Goal: Task Accomplishment & Management: Complete application form

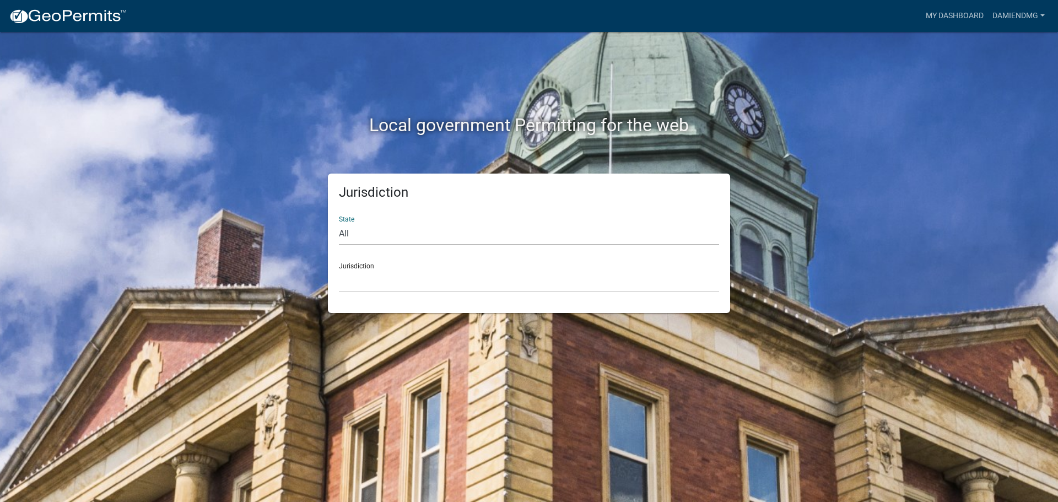
click at [389, 242] on select "All Colorado Georgia Indiana Iowa Kansas Minnesota Ohio South Carolina Wisconsin" at bounding box center [529, 234] width 380 height 23
select select "Indiana"
click at [339, 223] on select "All Colorado Georgia Indiana Iowa Kansas Minnesota Ohio South Carolina Wisconsin" at bounding box center [529, 234] width 380 height 23
click at [384, 275] on select "City of Charlestown, Indiana City of Jeffersonville, Indiana City of Logansport…" at bounding box center [529, 281] width 380 height 23
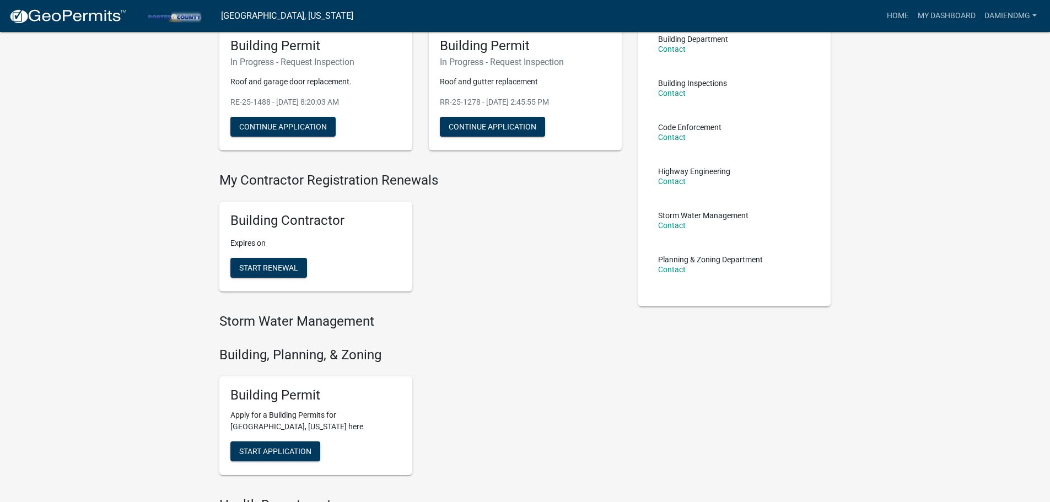
scroll to position [110, 0]
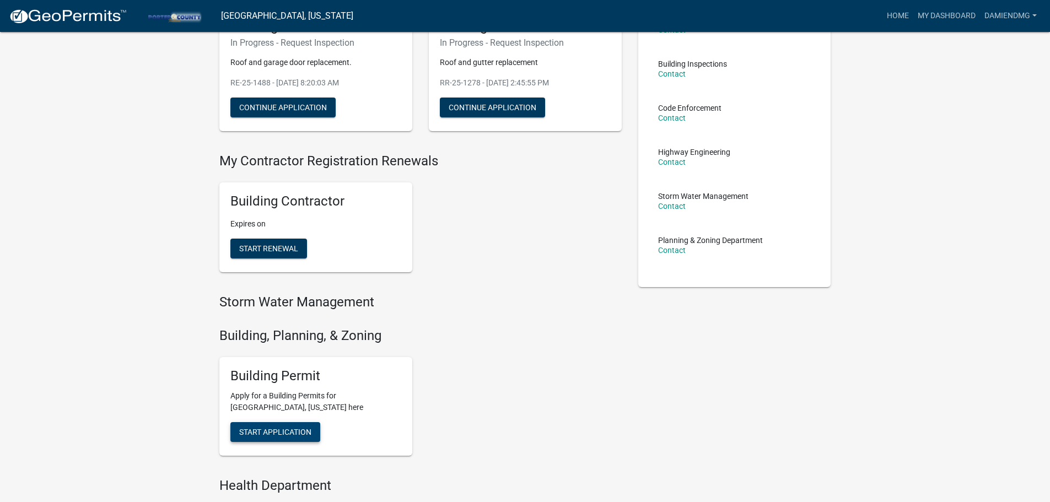
click at [310, 431] on span "Start Application" at bounding box center [275, 432] width 72 height 9
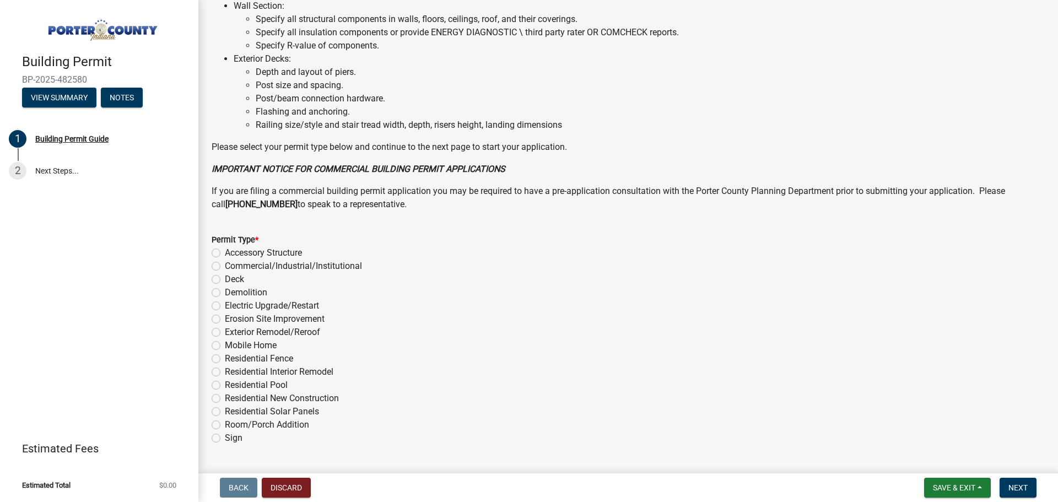
scroll to position [717, 0]
click at [225, 332] on label "Exterior Remodel/Reroof" at bounding box center [272, 331] width 95 height 13
click at [225, 332] on input "Exterior Remodel/Reroof" at bounding box center [228, 328] width 7 height 7
radio input "true"
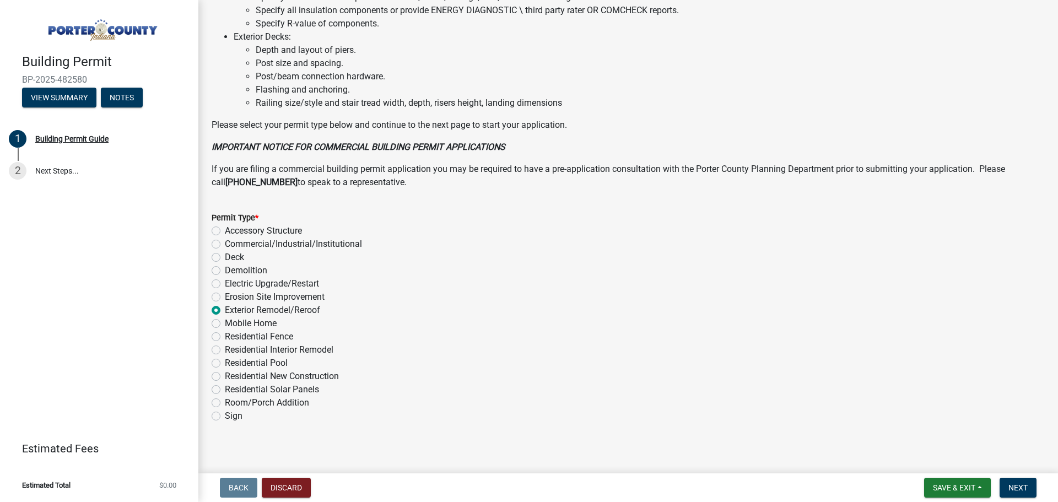
scroll to position [745, 0]
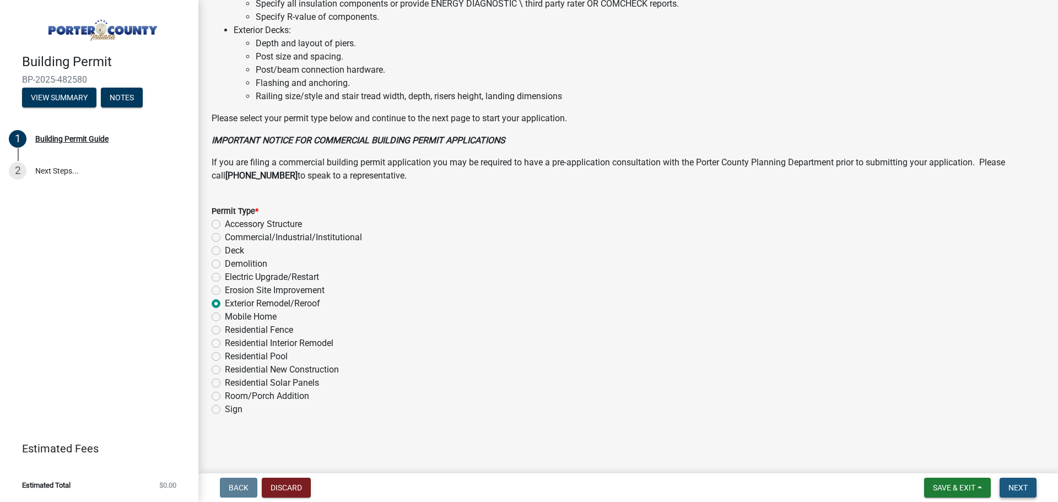
click at [1015, 491] on span "Next" at bounding box center [1018, 487] width 19 height 9
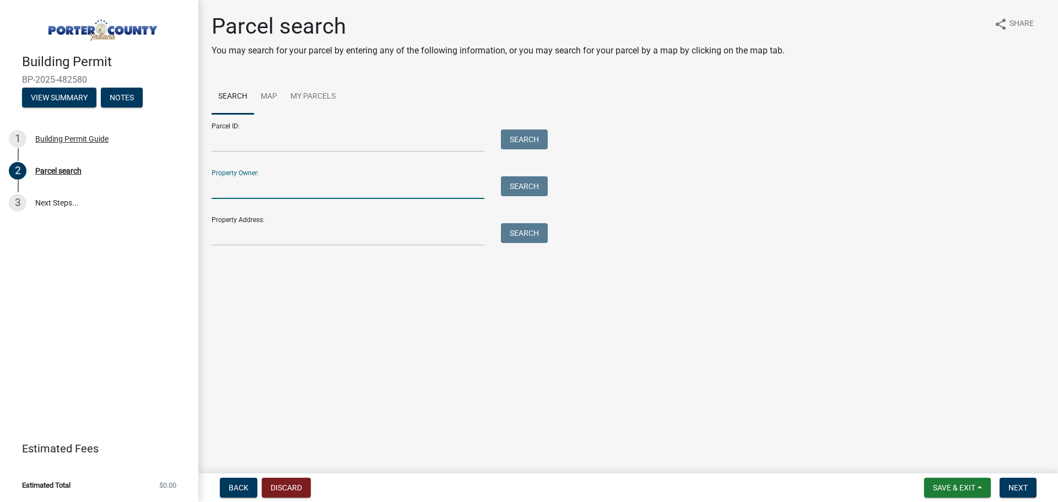
click at [313, 195] on input "Property Owner:" at bounding box center [348, 187] width 273 height 23
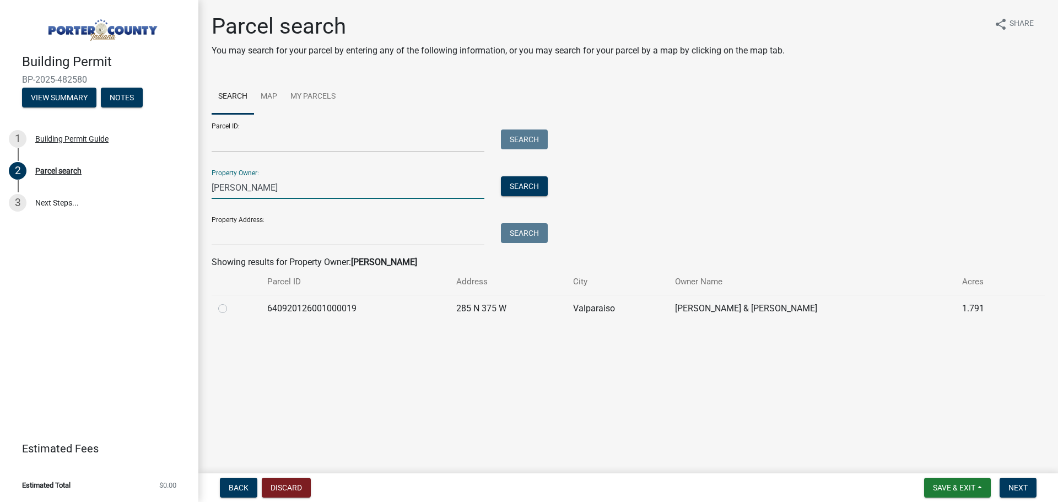
type input "steven gierke"
click at [231, 302] on label at bounding box center [231, 302] width 0 height 0
click at [231, 308] on input "radio" at bounding box center [234, 305] width 7 height 7
radio input "true"
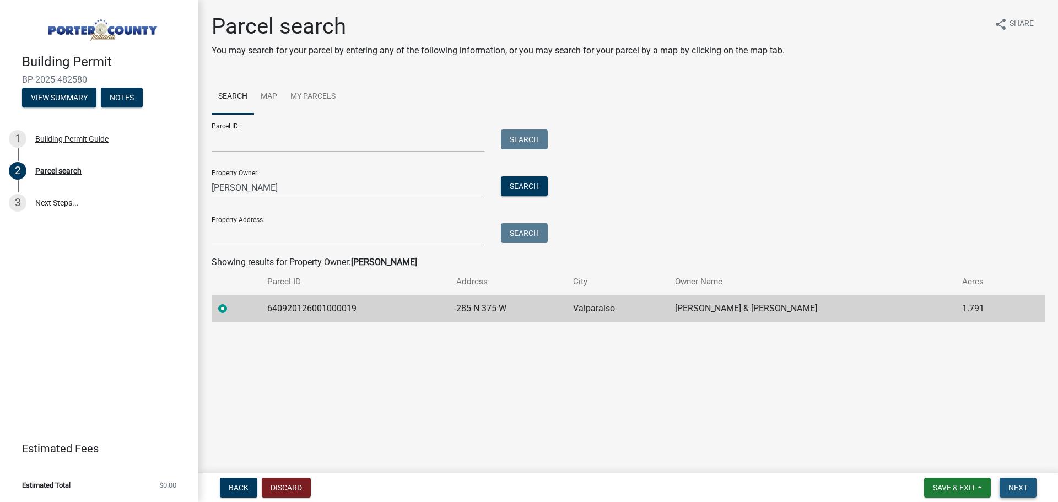
click at [1018, 483] on span "Next" at bounding box center [1018, 487] width 19 height 9
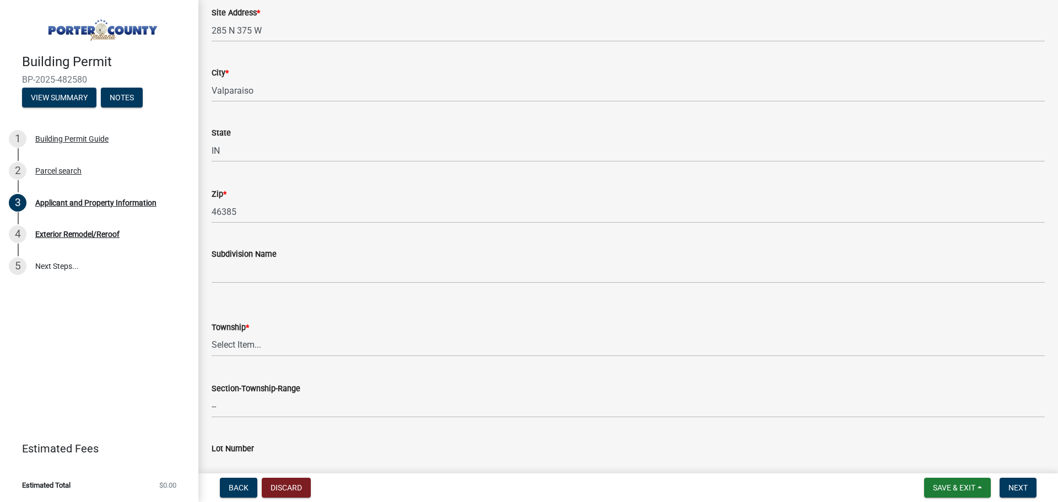
scroll to position [276, 0]
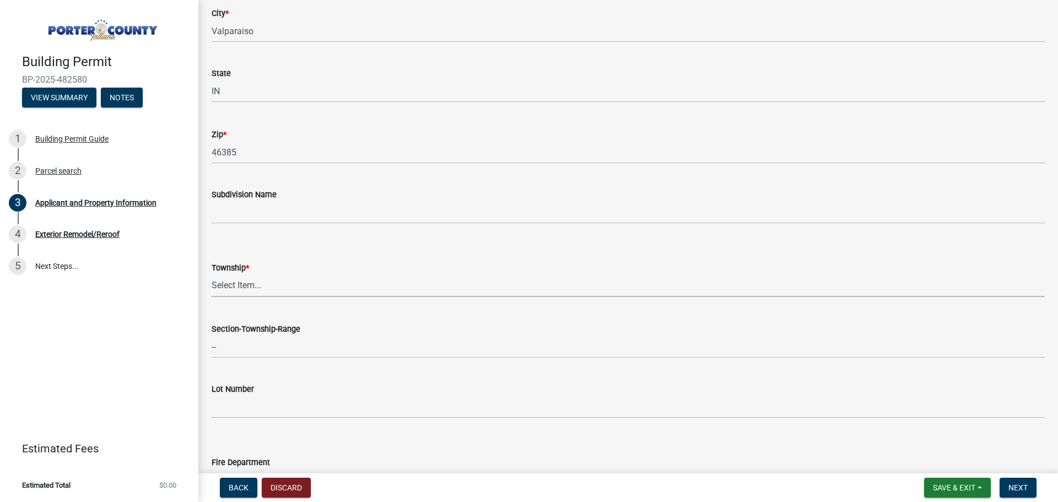
click at [266, 285] on select "Select Item... Boone Center Jackson Liberty Morgan Pine Pleasant Portage Porter…" at bounding box center [628, 285] width 833 height 23
click at [212, 274] on select "Select Item... Boone Center Jackson Liberty Morgan Pine Pleasant Portage Porter…" at bounding box center [628, 285] width 833 height 23
select select "4e6cbcac-7d48-4f78-b019-902ed53214cd"
click at [204, 331] on div "Section-Township-Range --" at bounding box center [628, 332] width 850 height 51
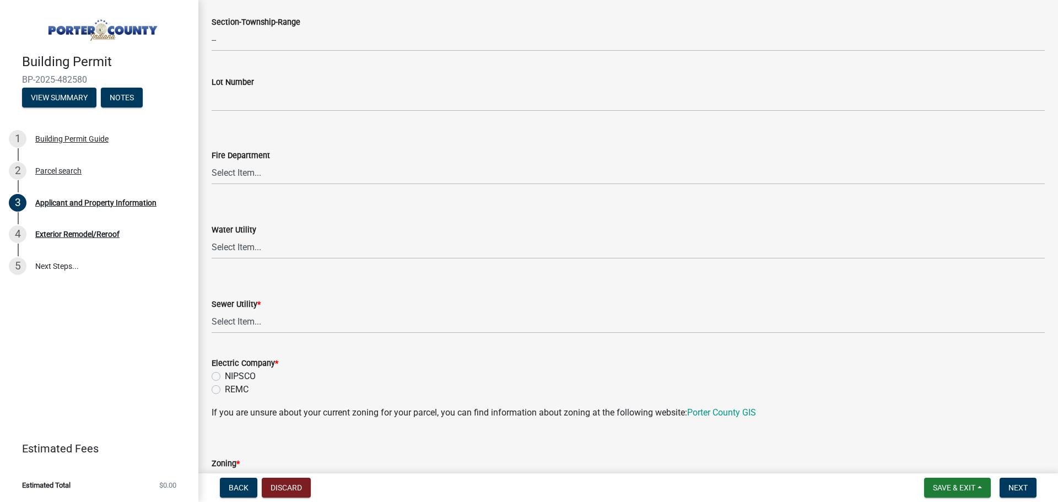
scroll to position [606, 0]
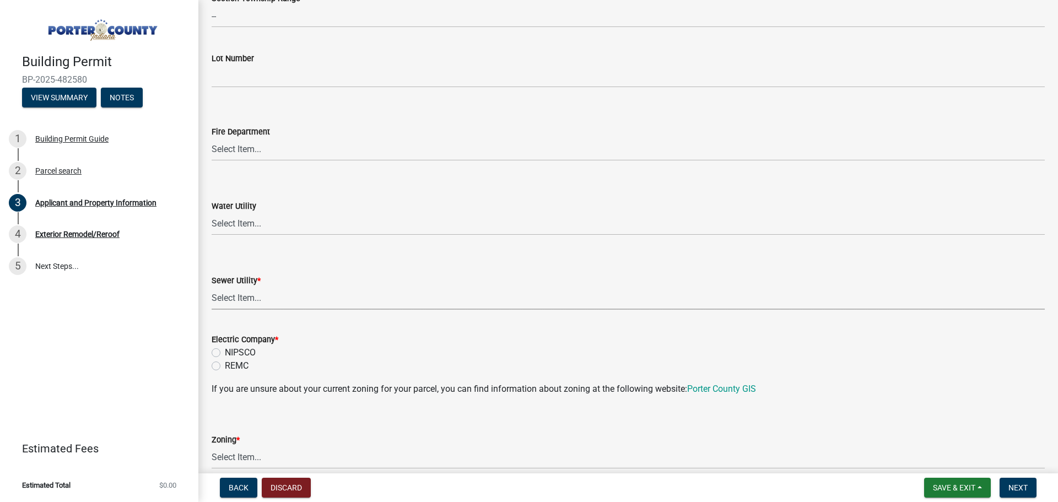
click at [239, 299] on select "Select Item... Aqua Indiana Inc Damon Run Falling Waters Lake Eliza - LEACD Nat…" at bounding box center [628, 298] width 833 height 23
click at [212, 287] on select "Select Item... Aqua Indiana Inc Damon Run Falling Waters Lake Eliza - LEACD Nat…" at bounding box center [628, 298] width 833 height 23
select select "c796f995-08fe-487b-a20e-70ab553361d3"
click at [225, 349] on label "NIPSCO" at bounding box center [240, 352] width 31 height 13
click at [225, 349] on input "NIPSCO" at bounding box center [228, 349] width 7 height 7
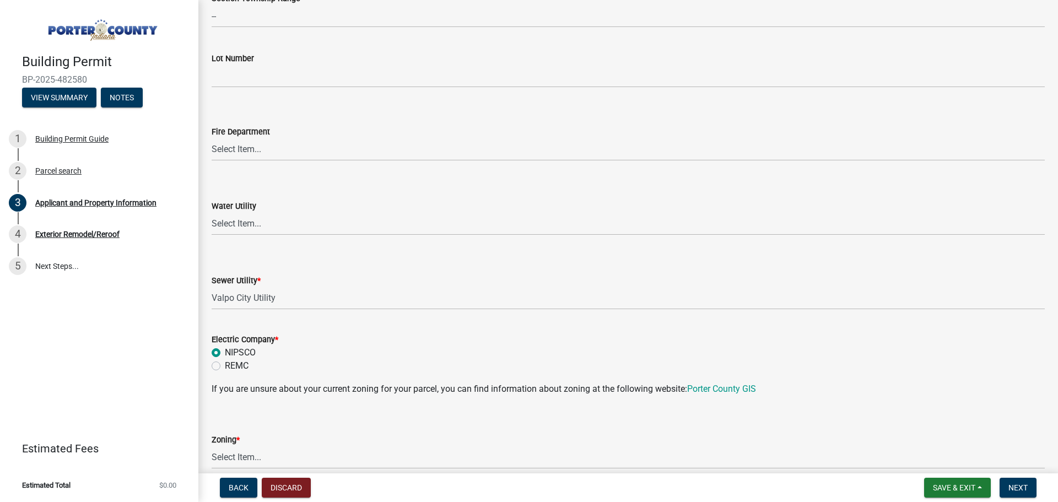
radio input "true"
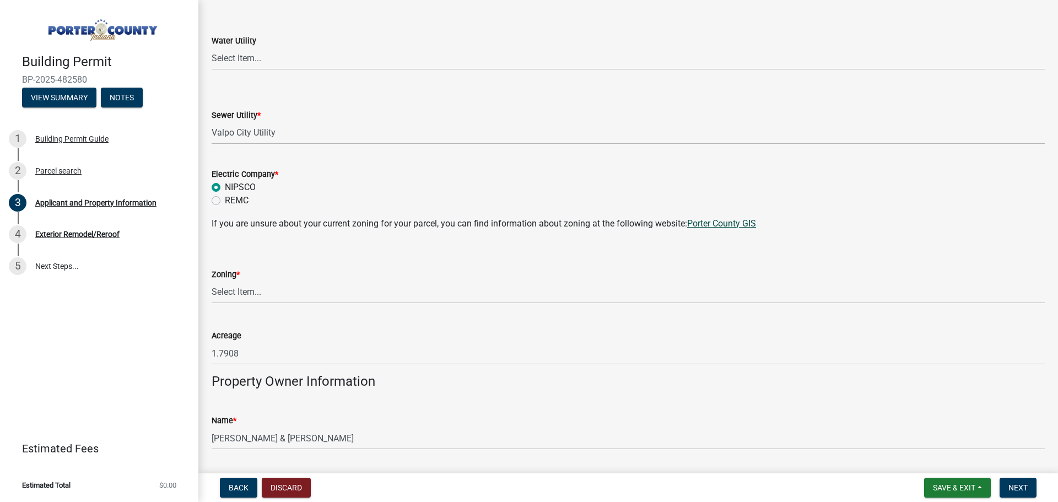
click at [725, 223] on link "Porter County GIS" at bounding box center [721, 223] width 69 height 10
click at [298, 294] on select "Select Item... A1 A2 CH CM CN I1 I2 I3 IN MP OT P1 P2 PUD R1 R2 R3 R4 RL RR" at bounding box center [628, 292] width 833 height 23
click at [212, 281] on select "Select Item... A1 A2 CH CM CN I1 I2 I3 IN MP OT P1 P2 PUD R1 R2 R3 R4 RL RR" at bounding box center [628, 292] width 833 height 23
select select "92efe679-05f4-414a-9426-51627fba5de6"
click at [205, 282] on div "Zoning * Select Item... A1 A2 CH CM CN I1 I2 I3 IN MP OT P1 P2 PUD R1 R2 R3 R4 …" at bounding box center [628, 271] width 850 height 64
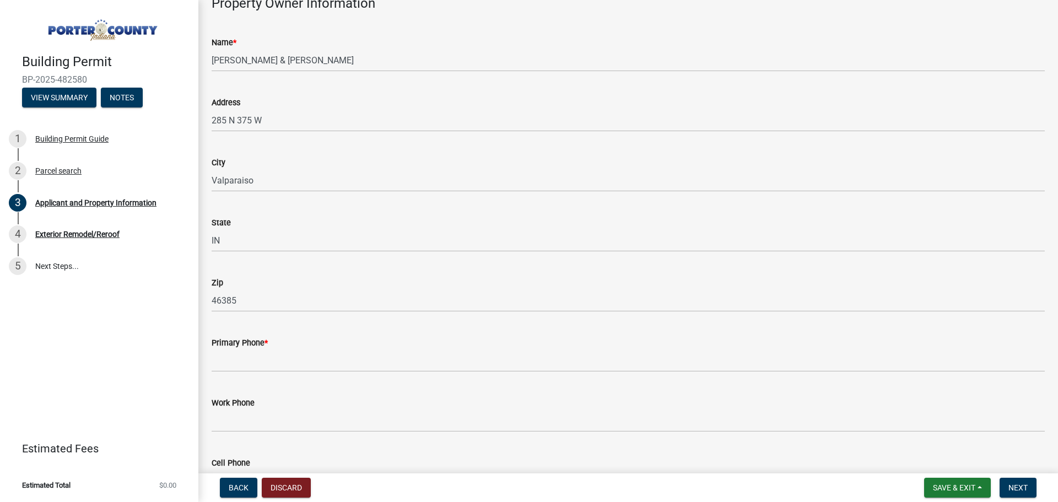
scroll to position [1213, 0]
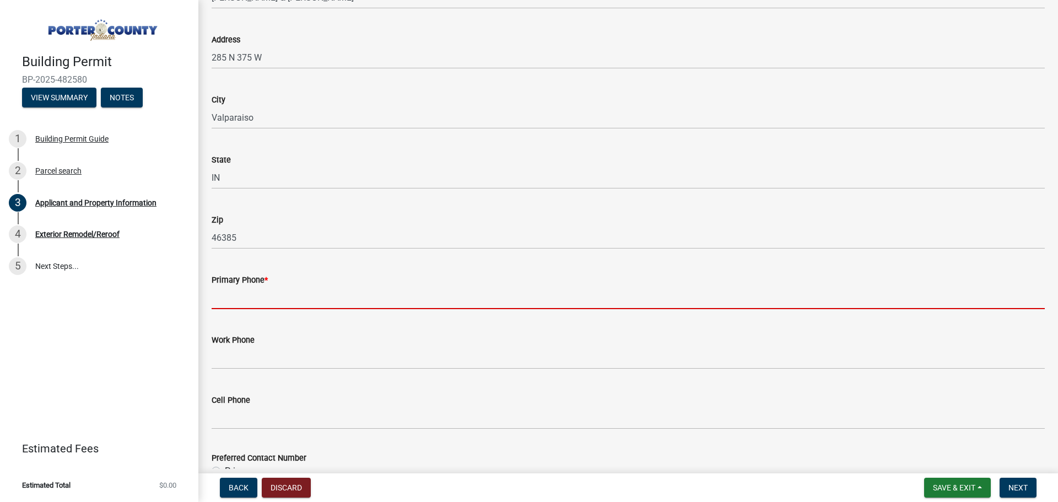
click at [235, 302] on input "Primary Phone *" at bounding box center [628, 298] width 833 height 23
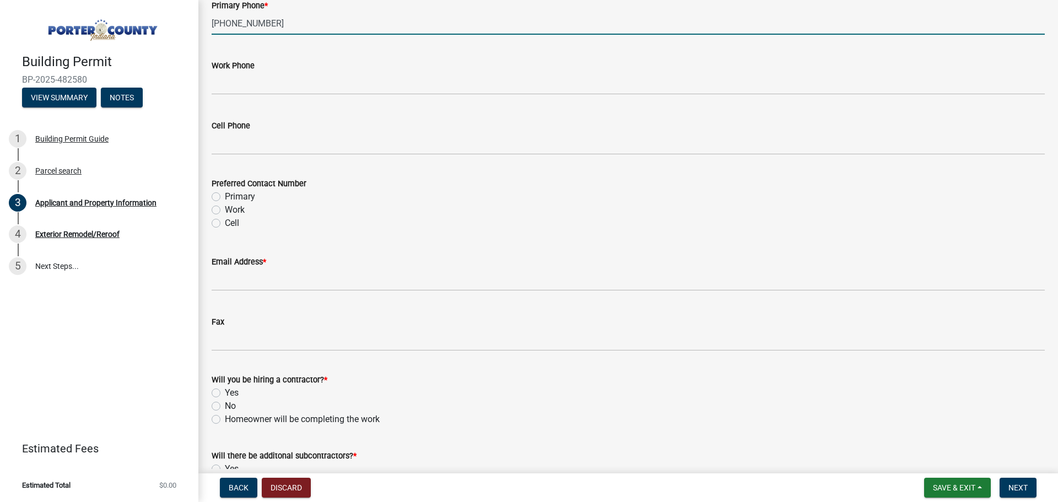
scroll to position [1488, 0]
type input "219-309-7128"
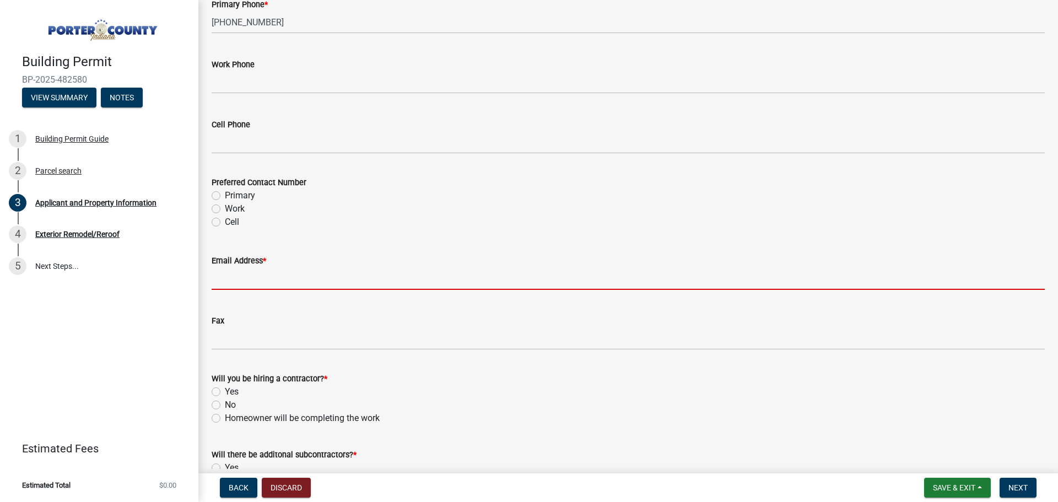
click at [256, 273] on input "Email Address *" at bounding box center [628, 278] width 833 height 23
paste input "sgierkeptl@yahoo.com"
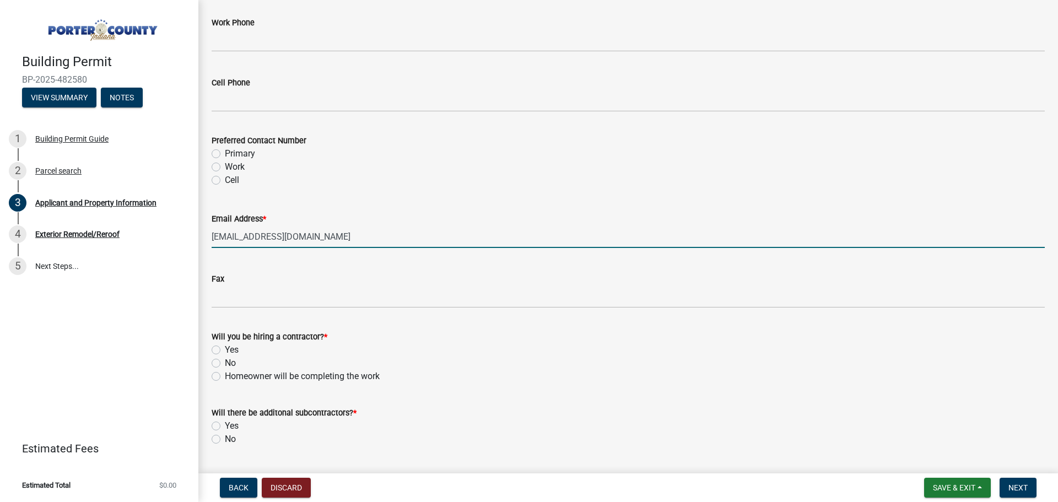
scroll to position [1560, 0]
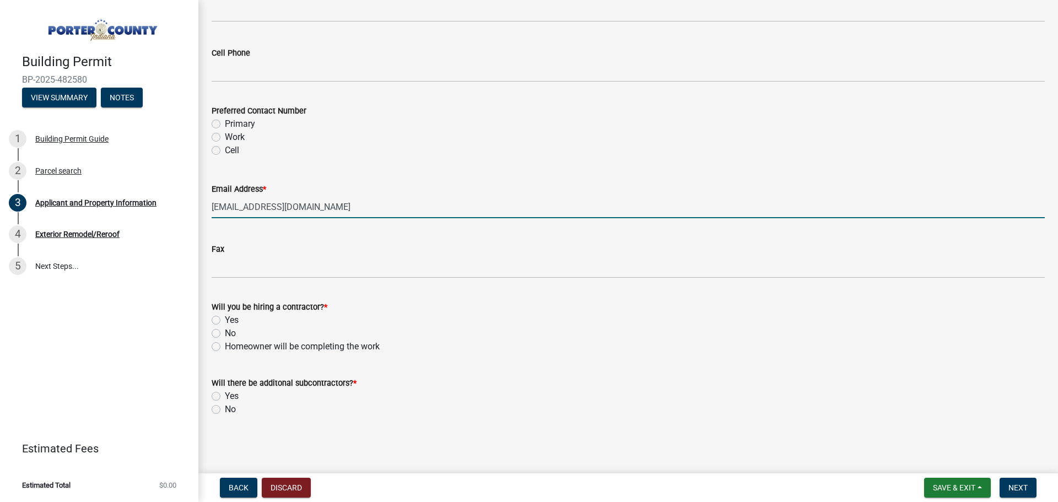
type input "sgierkeptl@yahoo.com"
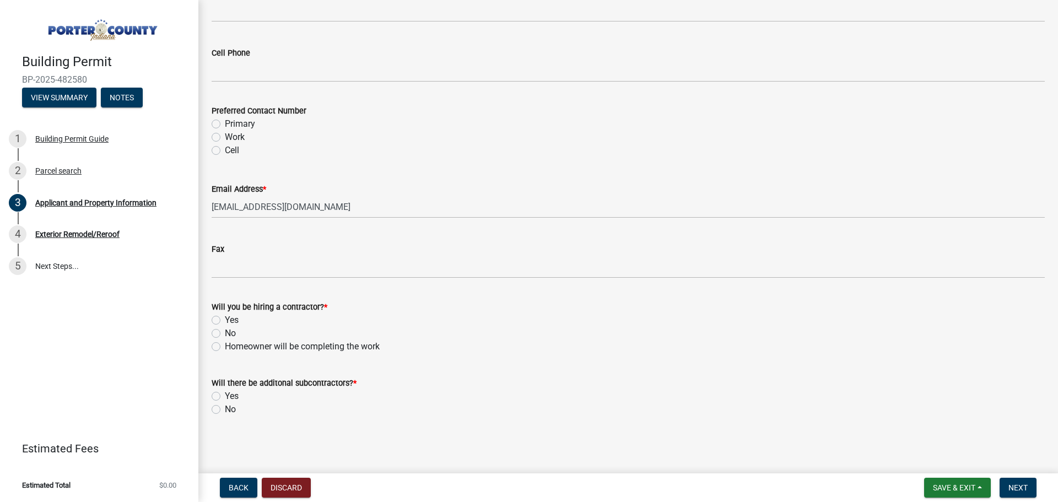
click at [225, 319] on label "Yes" at bounding box center [232, 320] width 14 height 13
click at [225, 319] on input "Yes" at bounding box center [228, 317] width 7 height 7
radio input "true"
click at [225, 409] on label "No" at bounding box center [230, 409] width 11 height 13
click at [225, 409] on input "No" at bounding box center [228, 406] width 7 height 7
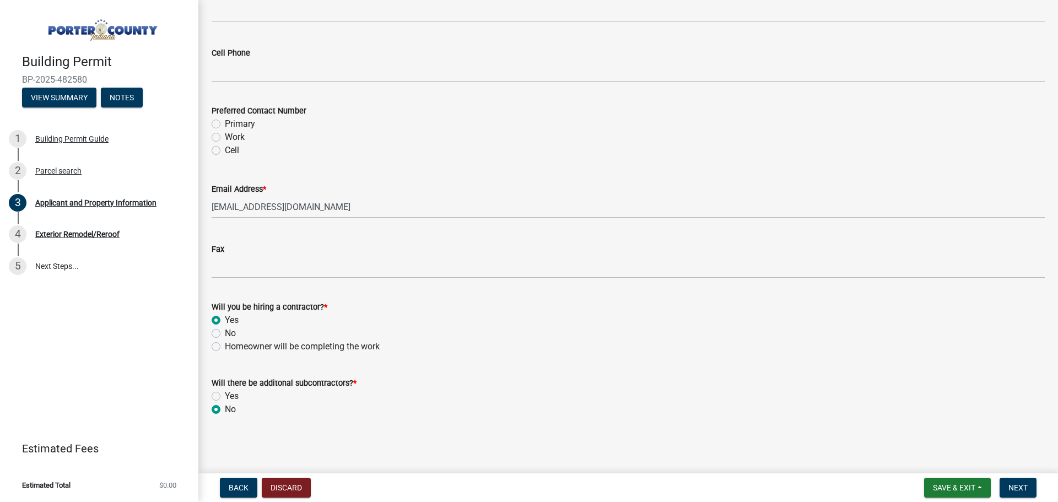
radio input "true"
click at [1020, 487] on span "Next" at bounding box center [1018, 487] width 19 height 9
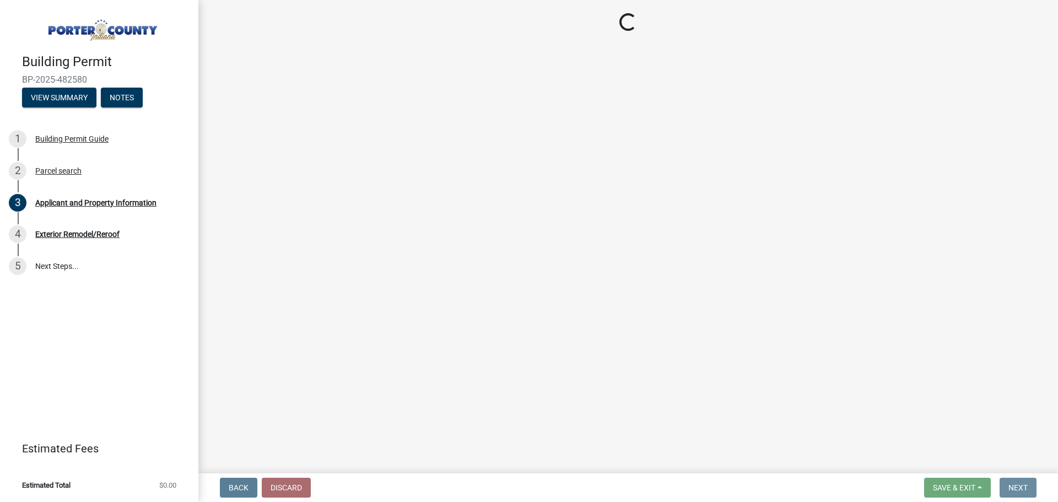
scroll to position [0, 0]
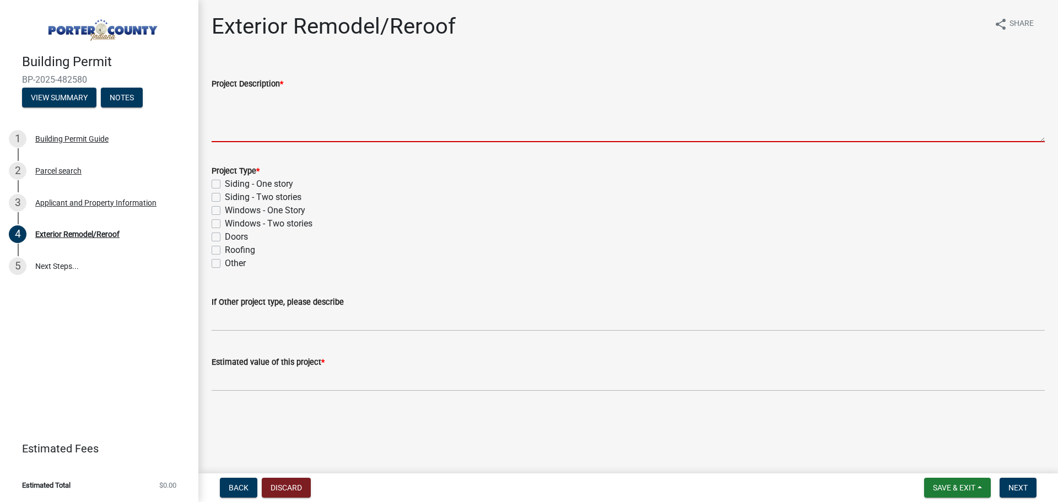
click at [294, 128] on textarea "Project Description *" at bounding box center [628, 116] width 833 height 52
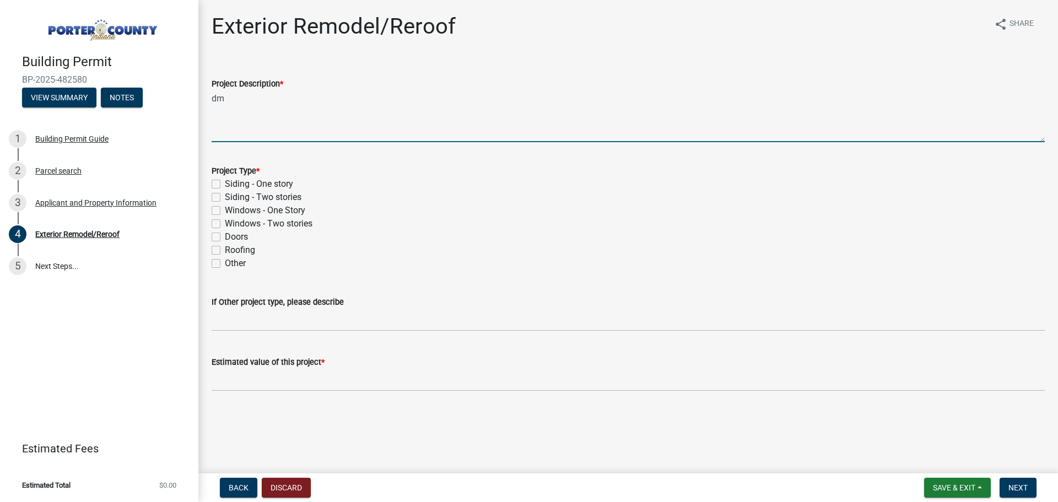
type textarea "d"
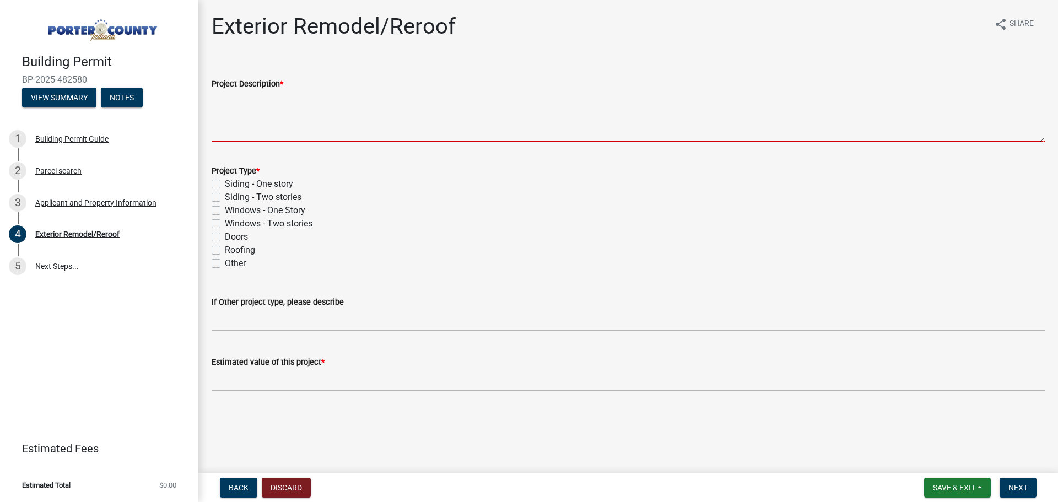
click at [216, 248] on div "Project Type * Siding - One story Siding - Two stories Windows - One Story Wind…" at bounding box center [628, 217] width 833 height 106
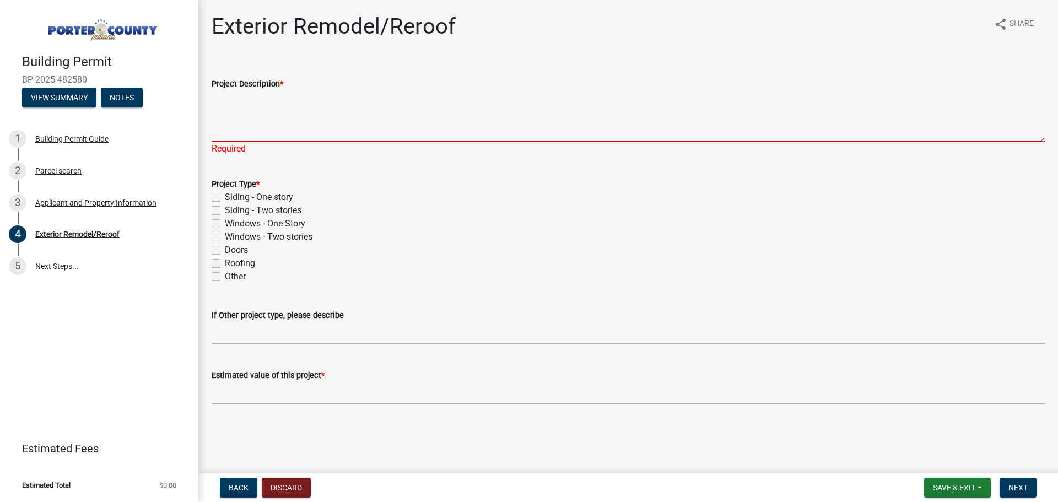
click at [220, 134] on textarea "Project Description *" at bounding box center [628, 116] width 833 height 52
click at [255, 128] on textarea "Project Description *" at bounding box center [628, 116] width 833 height 52
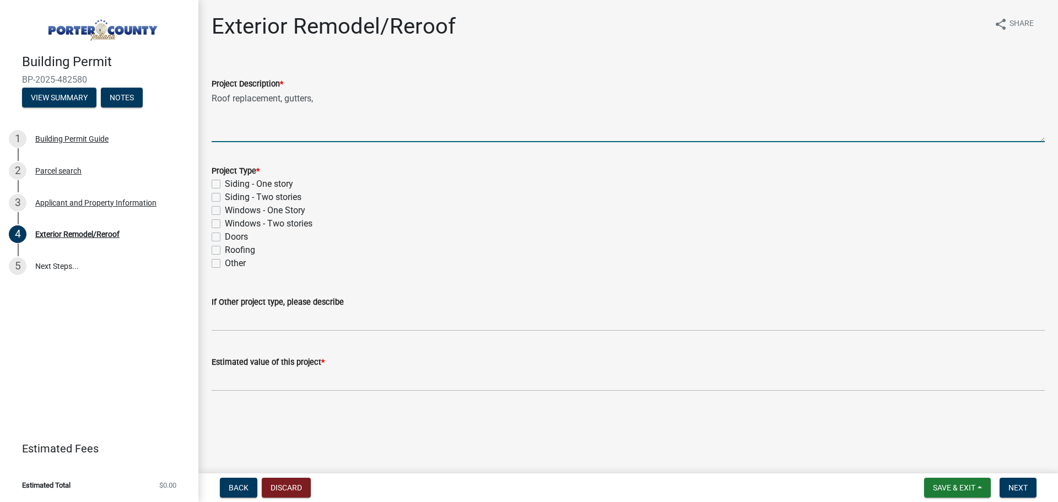
click at [257, 137] on textarea "Roof replacement, gutters," at bounding box center [628, 116] width 833 height 52
click at [338, 98] on textarea "Roof replacement, gutters," at bounding box center [628, 116] width 833 height 52
type textarea "Roof replacement, gutters, small siding repair"
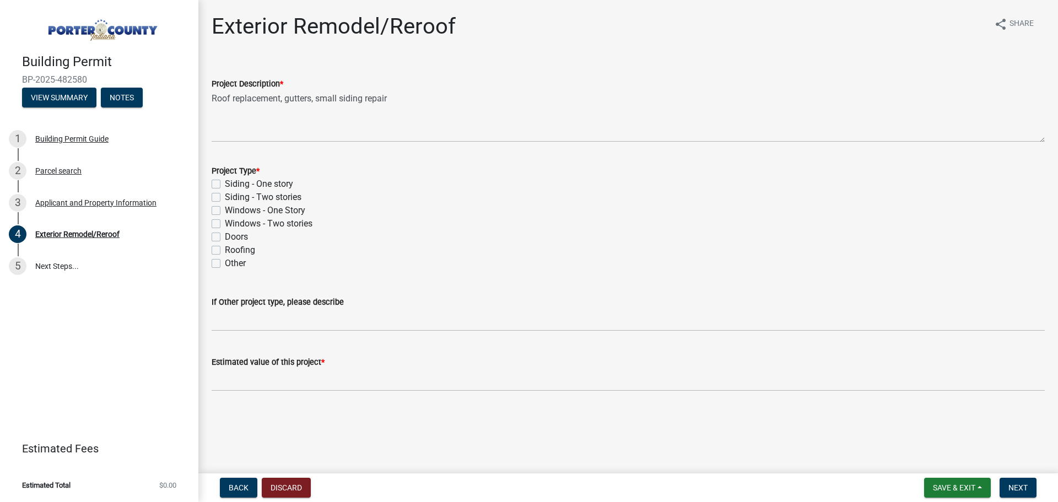
click at [225, 249] on label "Roofing" at bounding box center [240, 250] width 30 height 13
click at [225, 249] on input "Roofing" at bounding box center [228, 247] width 7 height 7
checkbox input "true"
checkbox input "false"
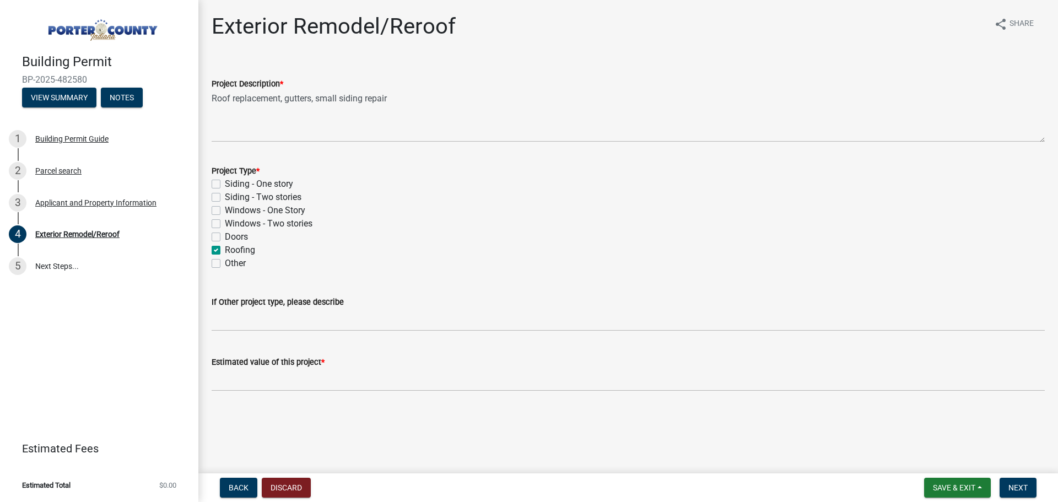
checkbox input "false"
checkbox input "true"
checkbox input "false"
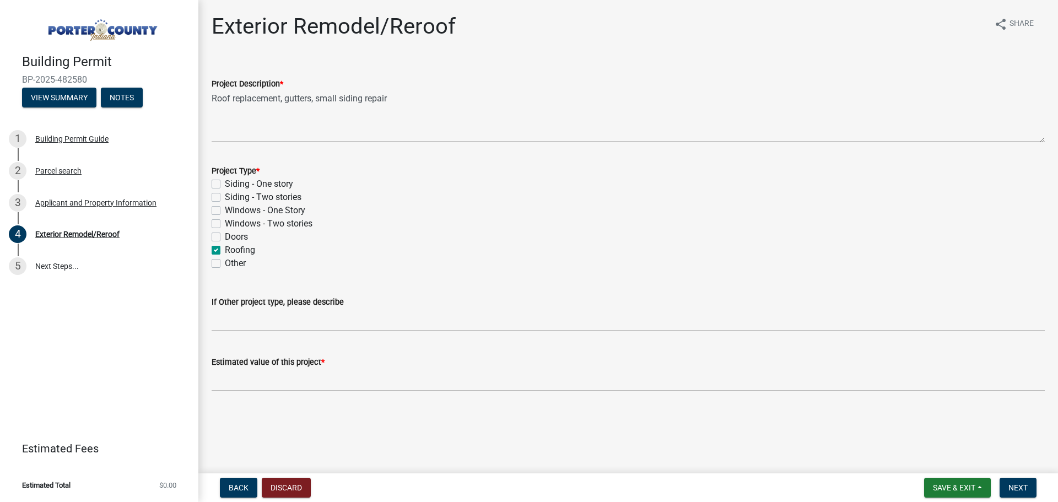
click at [209, 196] on div "Project Type * Siding - One story Siding - Two stories Windows - One Story Wind…" at bounding box center [628, 210] width 850 height 119
click at [225, 197] on label "Siding - Two stories" at bounding box center [263, 197] width 77 height 13
click at [225, 197] on input "Siding - Two stories" at bounding box center [228, 194] width 7 height 7
checkbox input "true"
checkbox input "false"
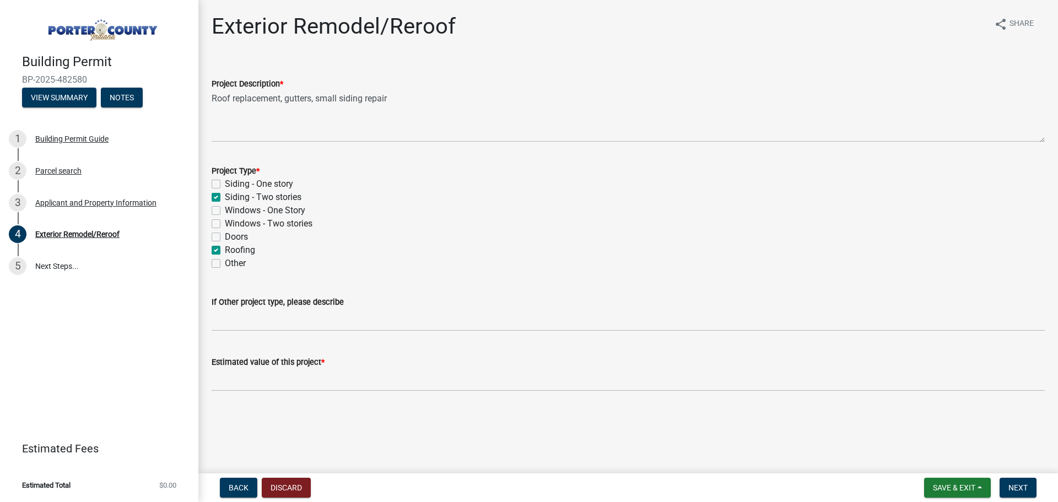
checkbox input "true"
checkbox input "false"
checkbox input "true"
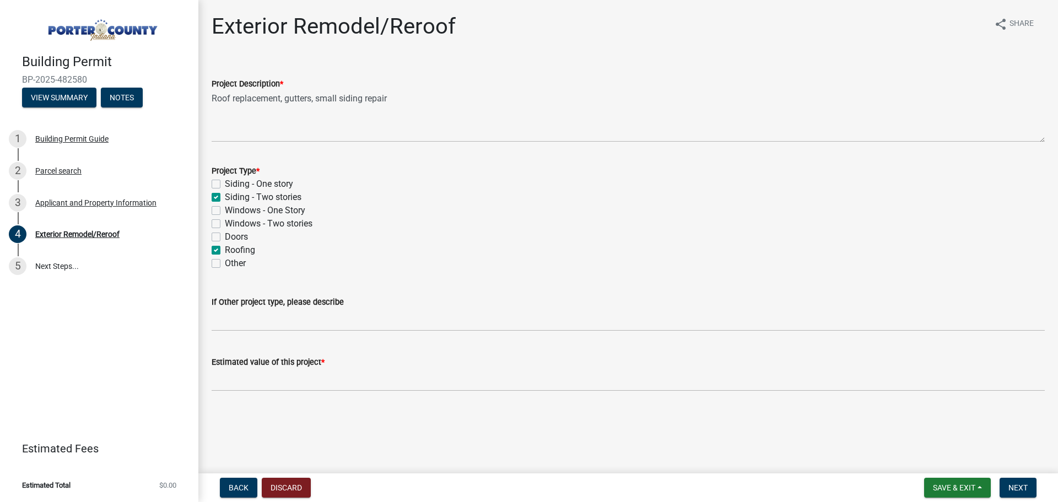
checkbox input "false"
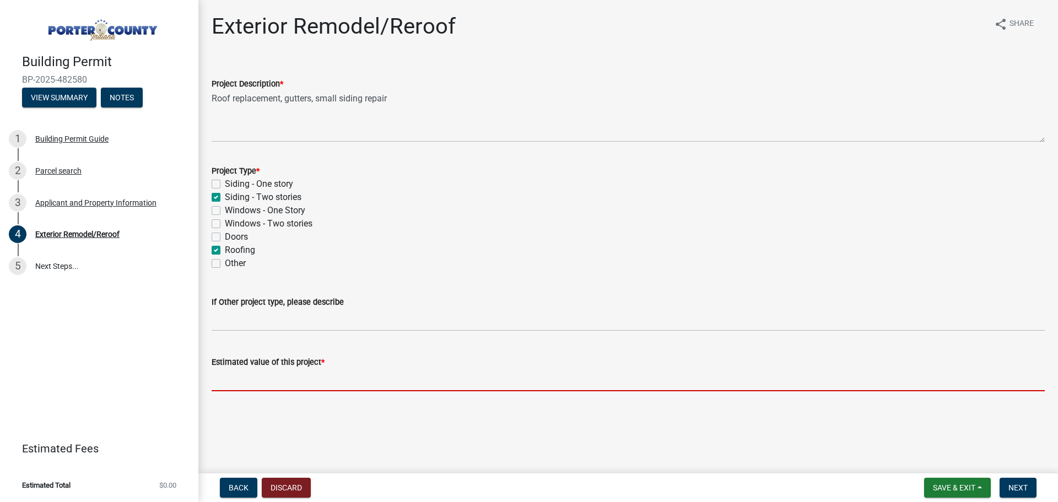
click at [242, 378] on input "text" at bounding box center [628, 380] width 833 height 23
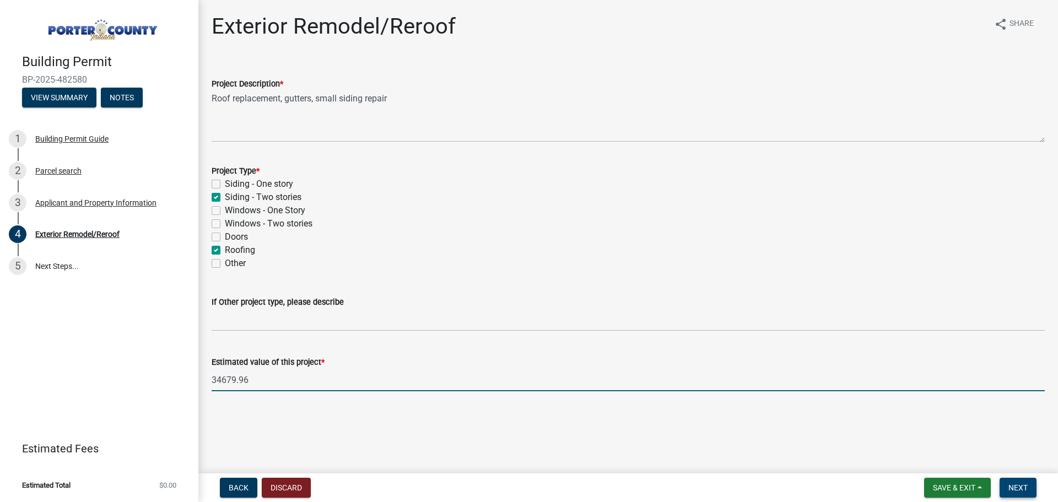
type input "34679.96"
click at [1022, 491] on span "Next" at bounding box center [1018, 487] width 19 height 9
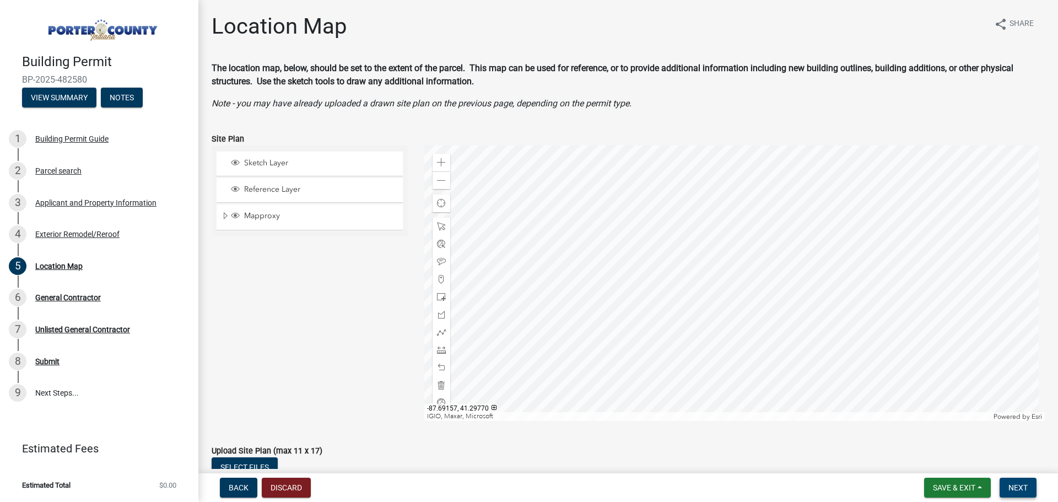
click at [1020, 488] on span "Next" at bounding box center [1018, 487] width 19 height 9
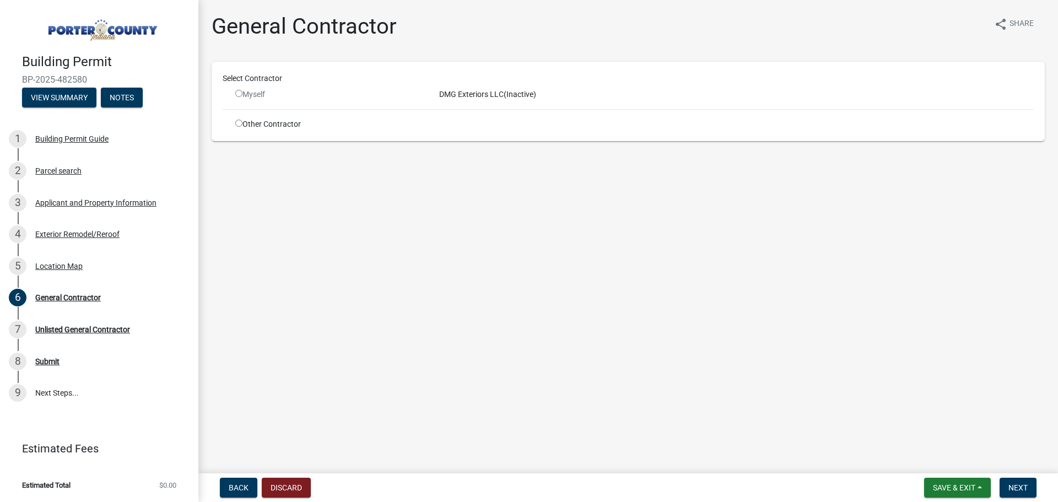
click at [239, 96] on input "radio" at bounding box center [238, 93] width 7 height 7
radio input "false"
click at [958, 492] on span "Save & Exit" at bounding box center [954, 487] width 42 height 9
click at [552, 278] on main "General Contractor share Share Select Contractor Myself DMG Exteriors LLC (Inac…" at bounding box center [628, 234] width 860 height 469
click at [958, 484] on span "Save & Exit" at bounding box center [954, 487] width 42 height 9
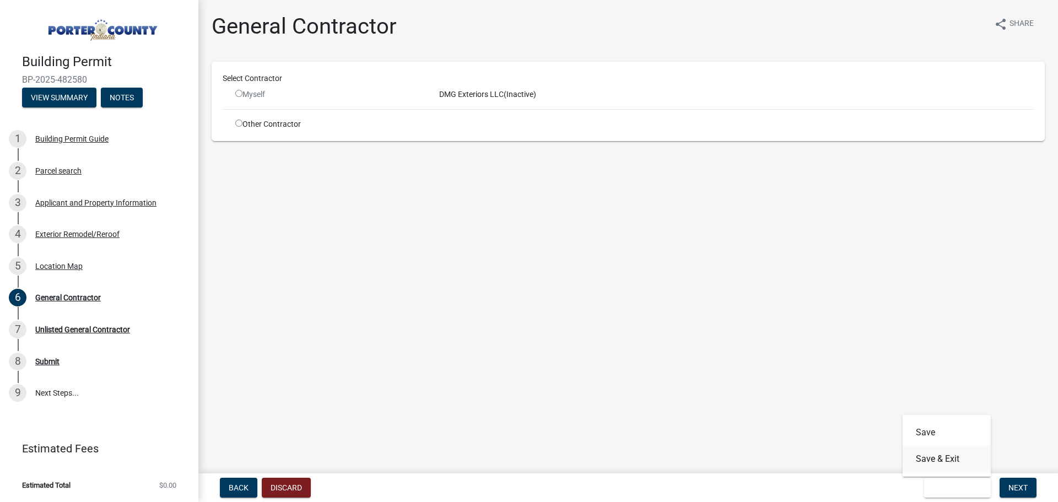
click at [948, 462] on button "Save & Exit" at bounding box center [947, 459] width 88 height 26
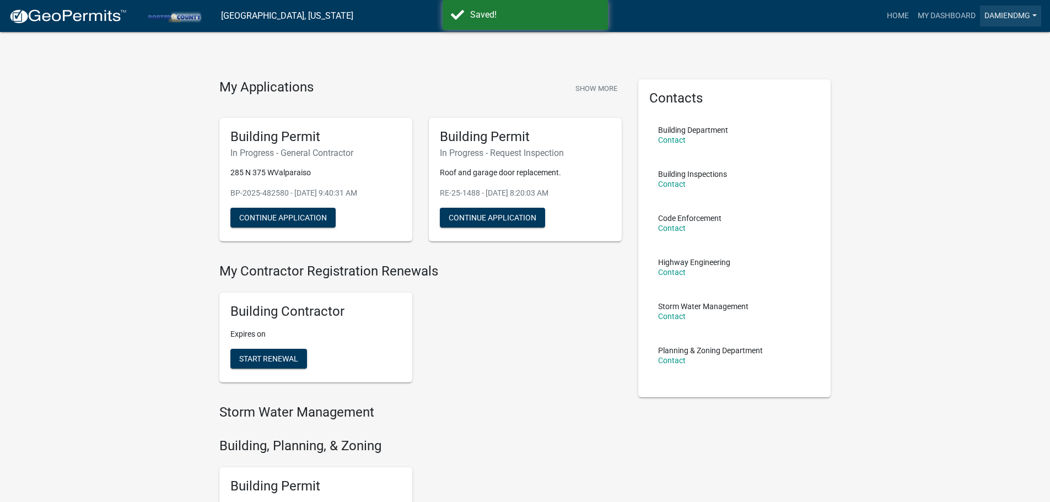
click at [998, 18] on link "damiendmg" at bounding box center [1010, 16] width 61 height 21
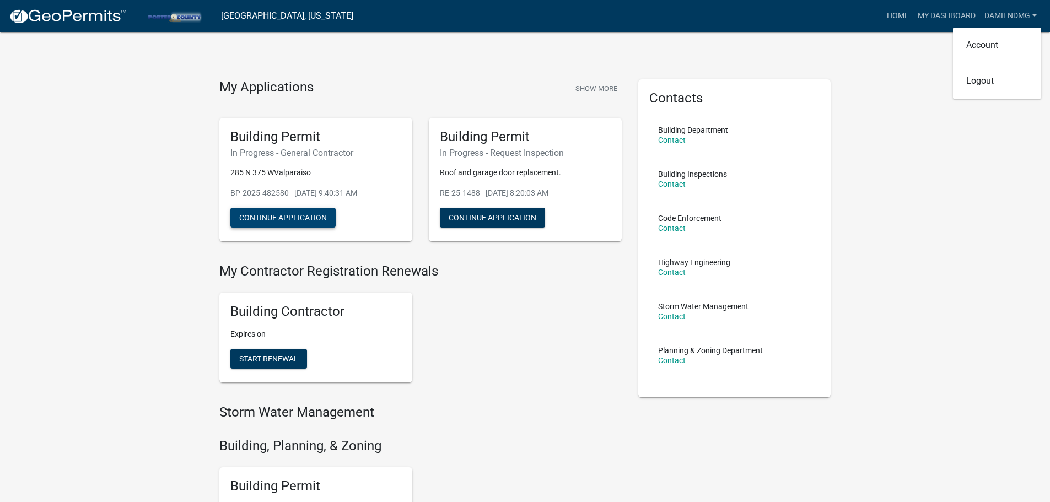
click at [319, 224] on button "Continue Application" at bounding box center [282, 218] width 105 height 20
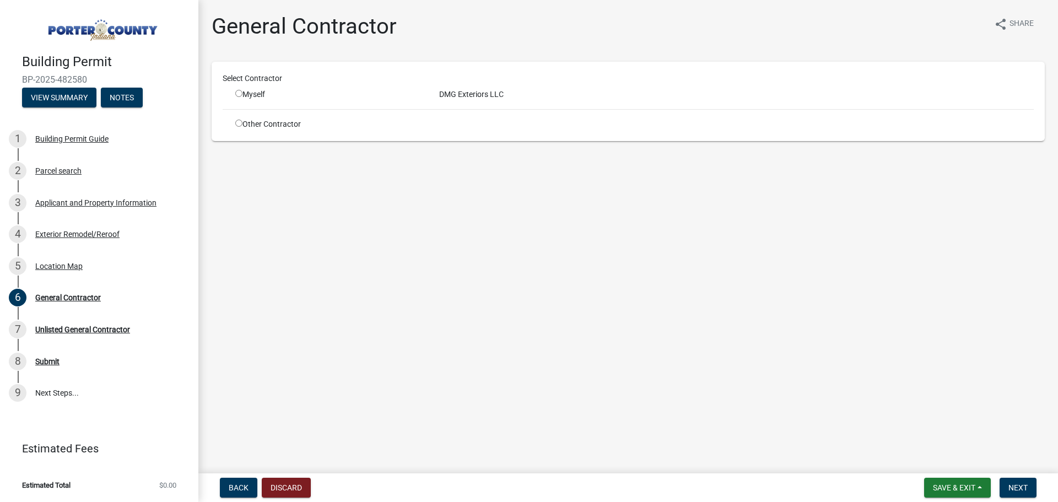
click at [235, 96] on div "Myself" at bounding box center [329, 95] width 204 height 12
click at [238, 93] on input "radio" at bounding box center [238, 93] width 7 height 7
radio input "true"
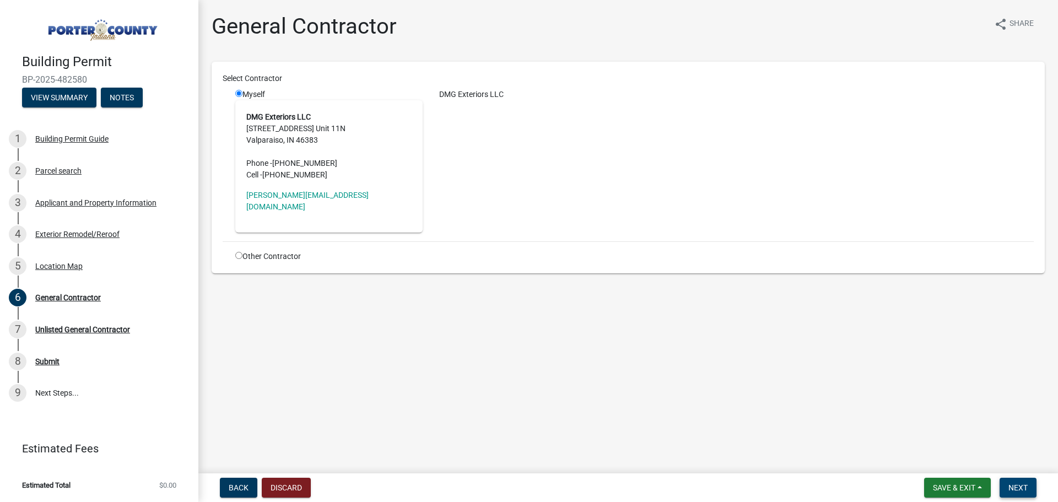
click at [1011, 486] on span "Next" at bounding box center [1018, 487] width 19 height 9
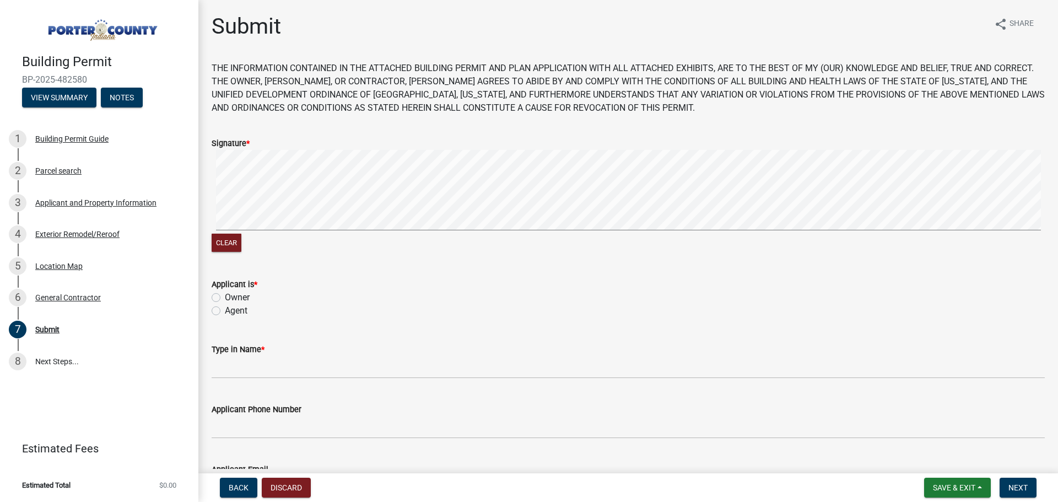
click at [259, 244] on div "Clear" at bounding box center [628, 202] width 833 height 105
click at [430, 234] on div "Clear" at bounding box center [628, 202] width 833 height 105
click at [225, 311] on label "Agent" at bounding box center [236, 310] width 23 height 13
click at [225, 311] on input "Agent" at bounding box center [228, 307] width 7 height 7
radio input "true"
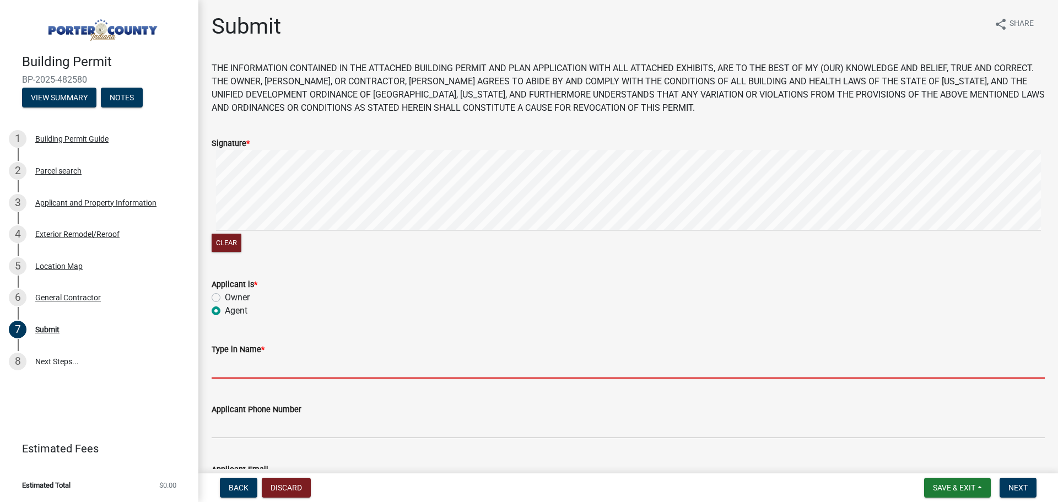
click at [235, 373] on input "Type in Name *" at bounding box center [628, 367] width 833 height 23
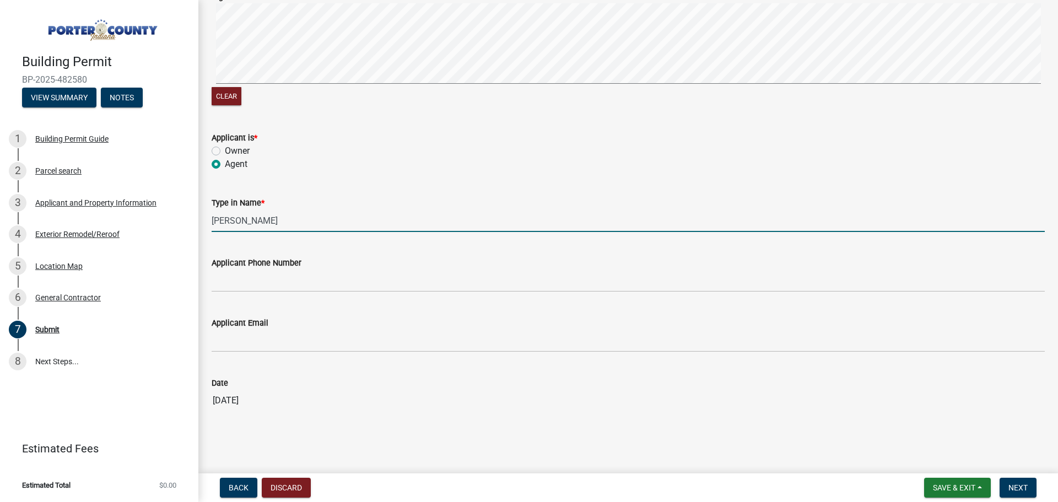
scroll to position [150, 0]
type input "[PERSON_NAME]"
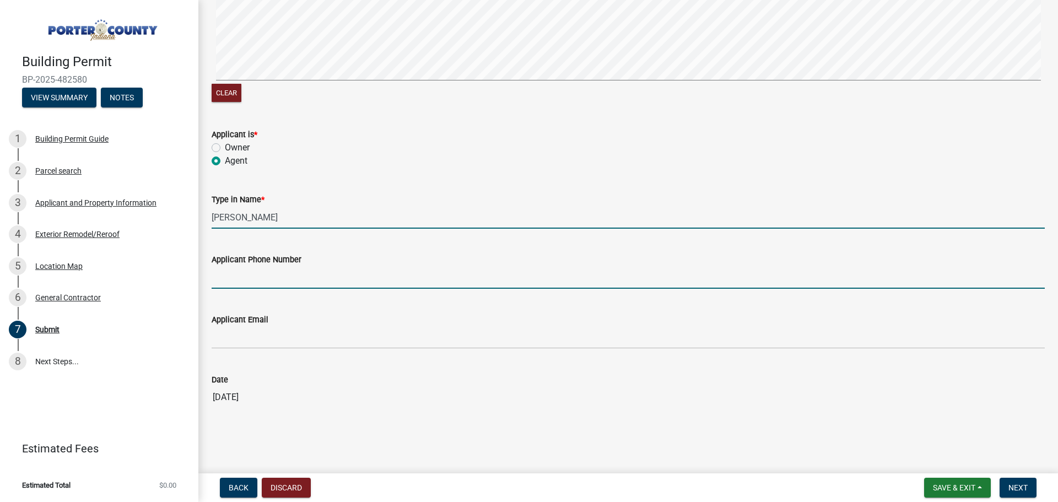
click at [244, 287] on input "Applicant Phone Number" at bounding box center [628, 277] width 833 height 23
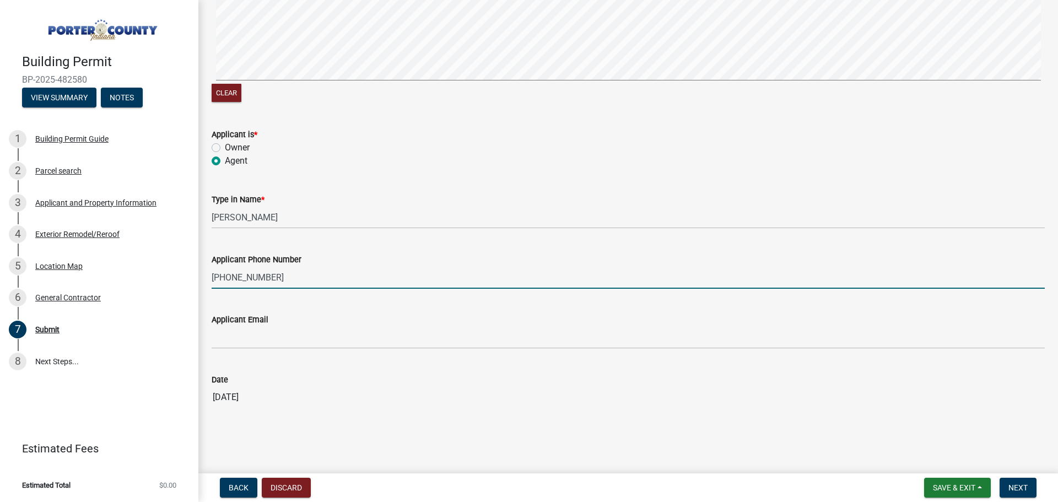
type input "[PHONE_NUMBER]"
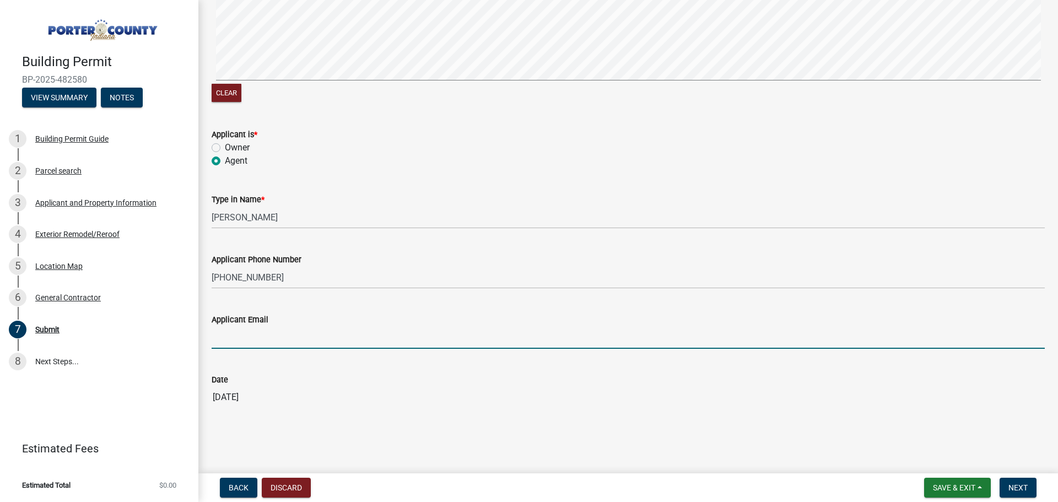
click at [247, 340] on input "Applicant Email" at bounding box center [628, 337] width 833 height 23
type input "[EMAIL_ADDRESS][DOMAIN_NAME]"
click at [1011, 483] on span "Next" at bounding box center [1018, 487] width 19 height 9
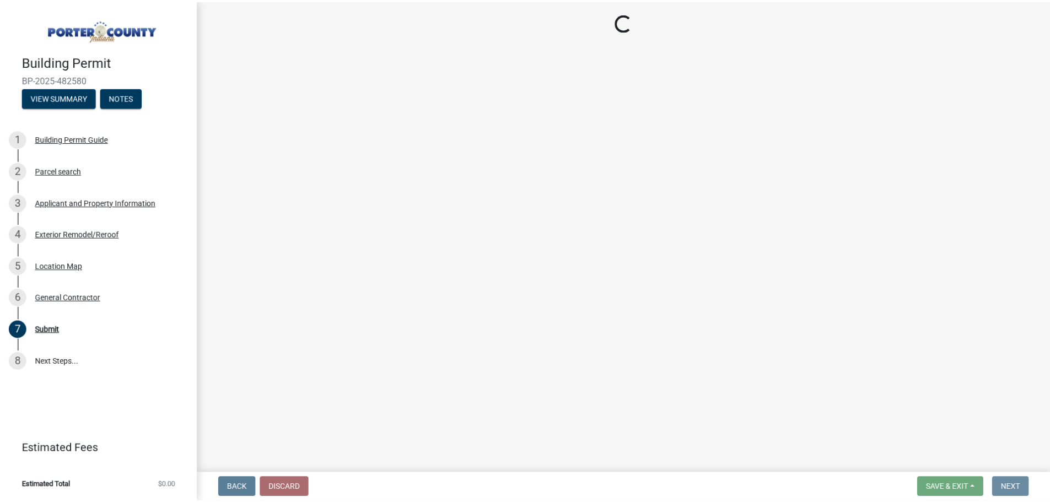
scroll to position [0, 0]
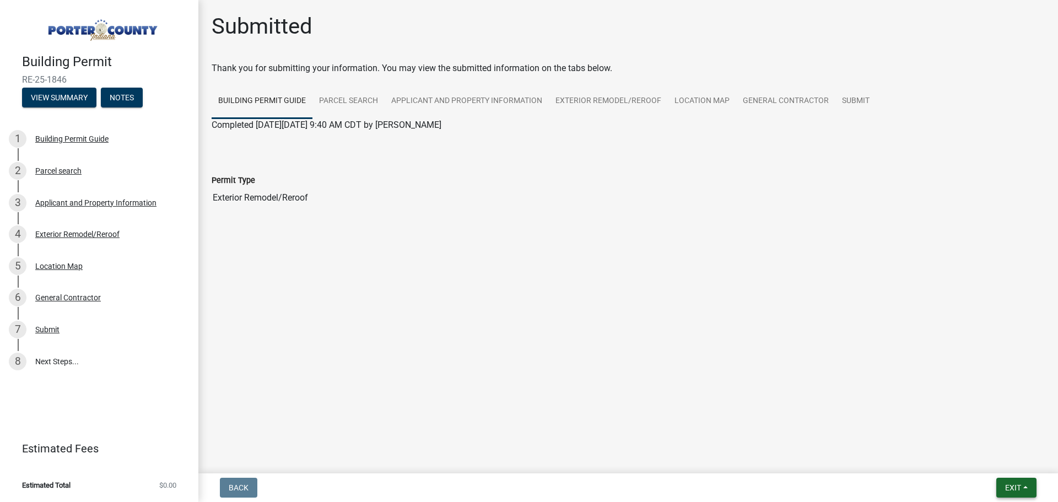
click at [1027, 486] on button "Exit" at bounding box center [1016, 488] width 40 height 20
click at [995, 455] on button "Save & Exit" at bounding box center [993, 459] width 88 height 26
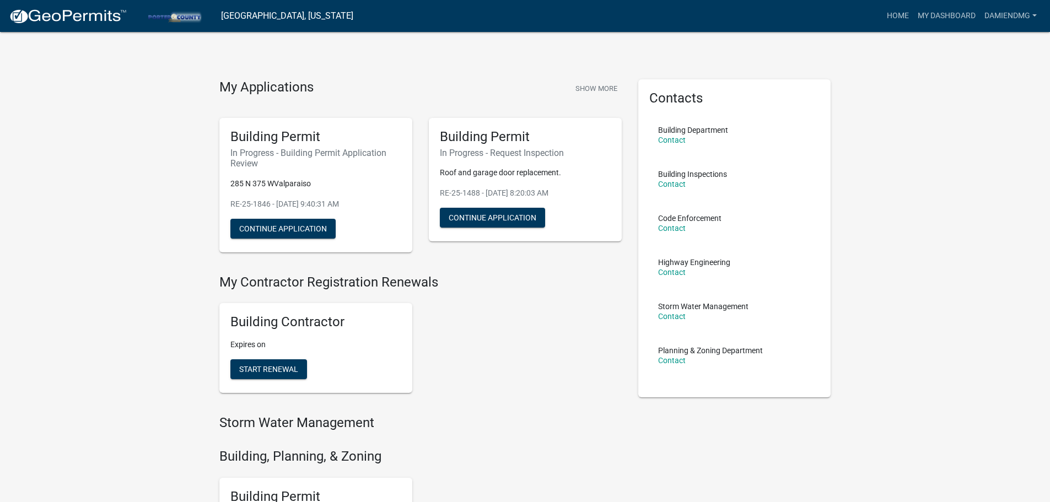
click at [150, 262] on div "My Applications Show More Building Permit In Progress - Building Permit Applica…" at bounding box center [525, 455] width 1050 height 911
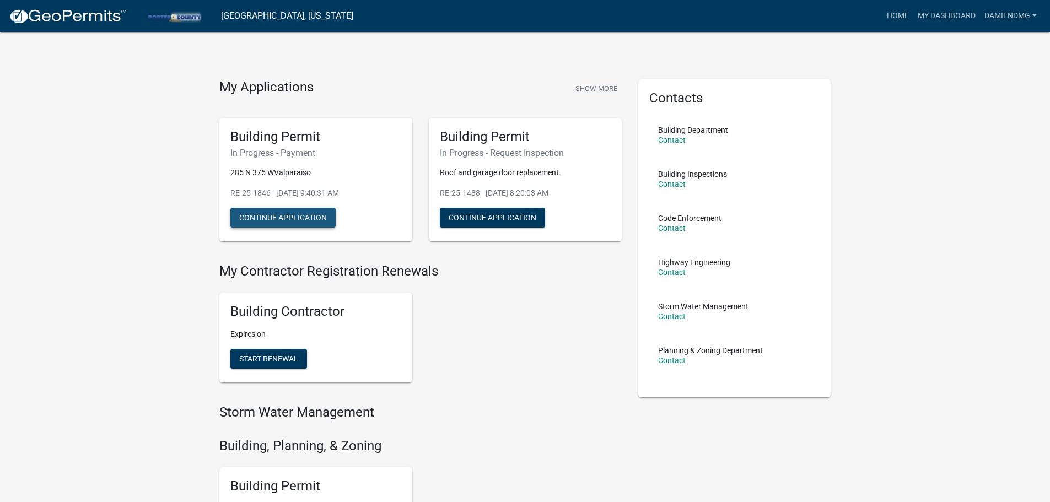
click at [279, 214] on button "Continue Application" at bounding box center [282, 218] width 105 height 20
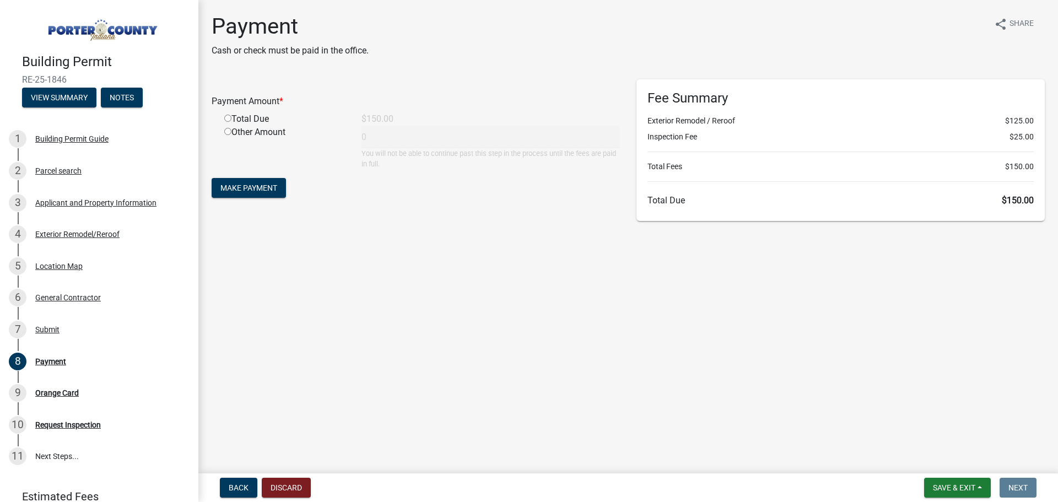
click at [227, 119] on input "radio" at bounding box center [227, 118] width 7 height 7
radio input "true"
type input "150"
click at [249, 187] on span "Make Payment" at bounding box center [248, 188] width 57 height 9
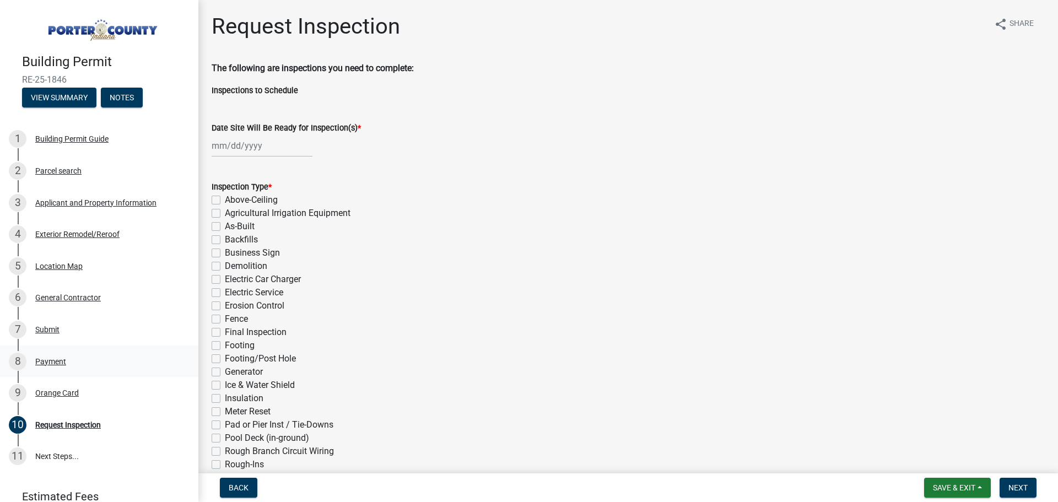
click at [58, 358] on div "Payment" at bounding box center [50, 362] width 31 height 8
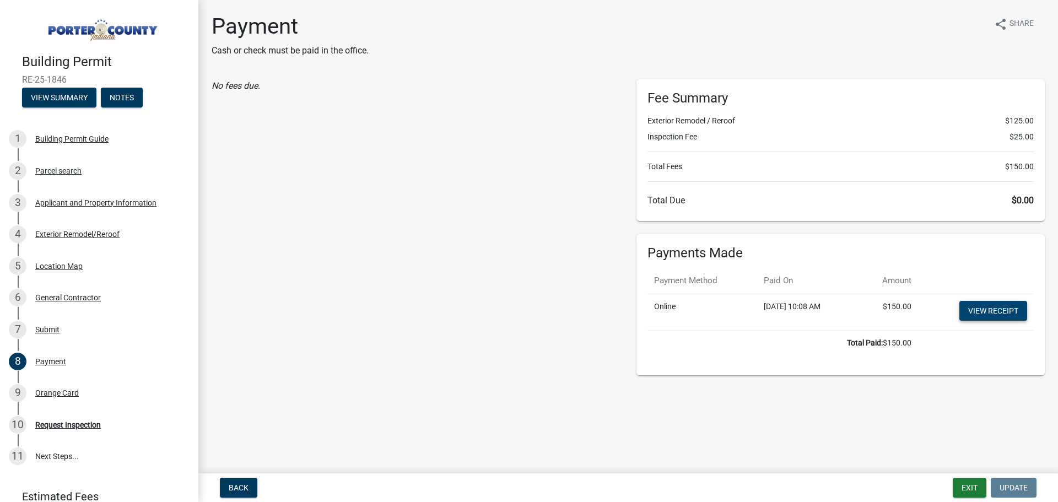
click at [998, 314] on link "View receipt" at bounding box center [994, 311] width 68 height 20
click at [56, 392] on div "Orange Card" at bounding box center [57, 393] width 44 height 8
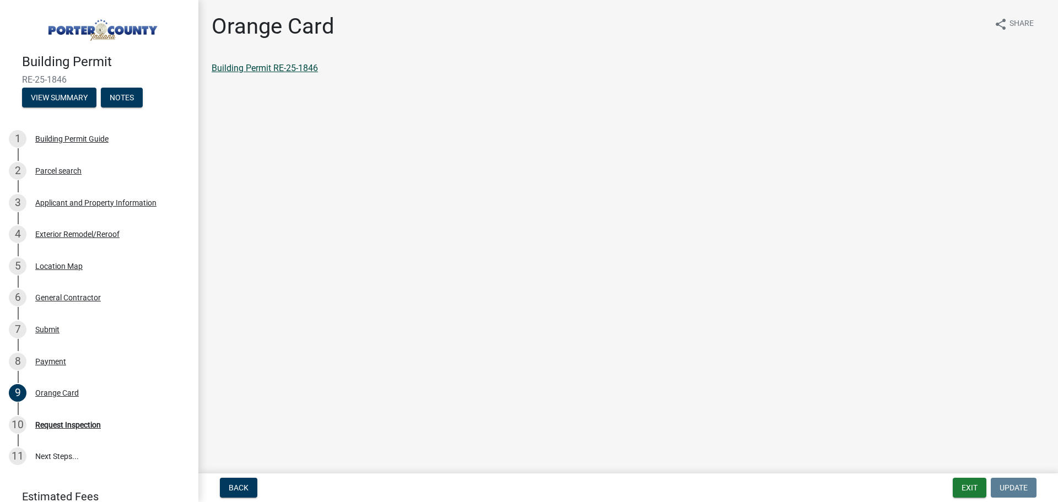
click at [298, 69] on link "Building Permit RE-25-1846" at bounding box center [265, 68] width 106 height 10
